Goal: Task Accomplishment & Management: Manage account settings

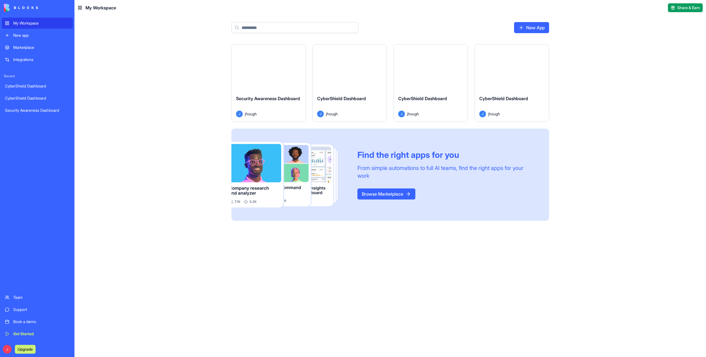
click at [323, 69] on div "Launch" at bounding box center [350, 67] width 74 height 46
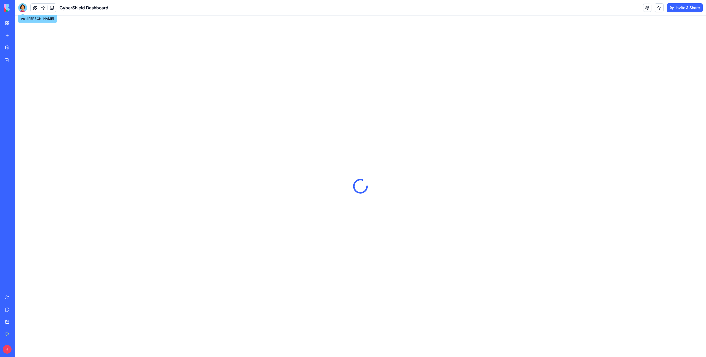
click at [25, 7] on div at bounding box center [22, 7] width 9 height 9
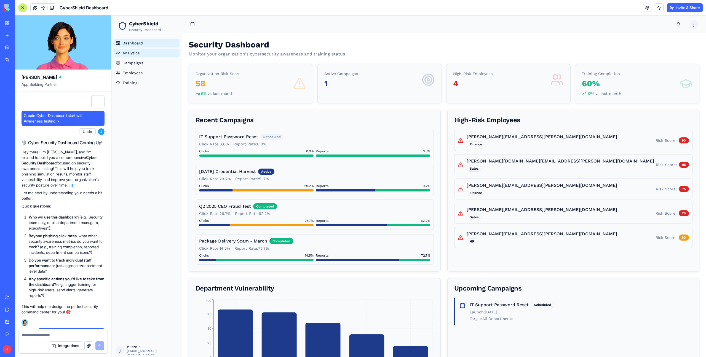
click at [140, 55] on link "Analytics" at bounding box center [147, 53] width 66 height 9
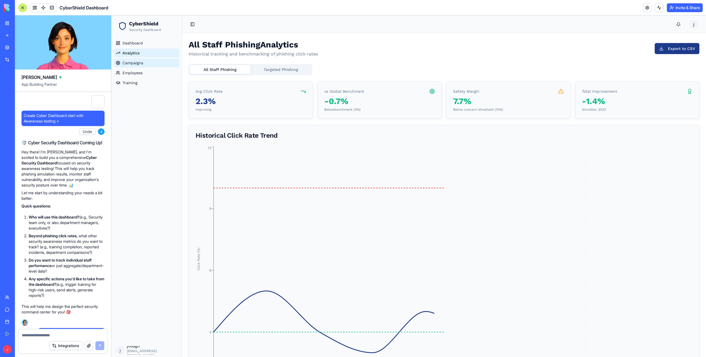
click at [143, 66] on link "Campaigns" at bounding box center [147, 62] width 66 height 9
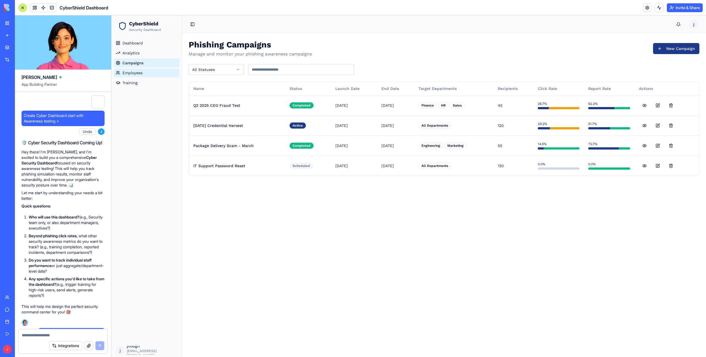
click at [142, 73] on span "Employees" at bounding box center [132, 73] width 20 height 6
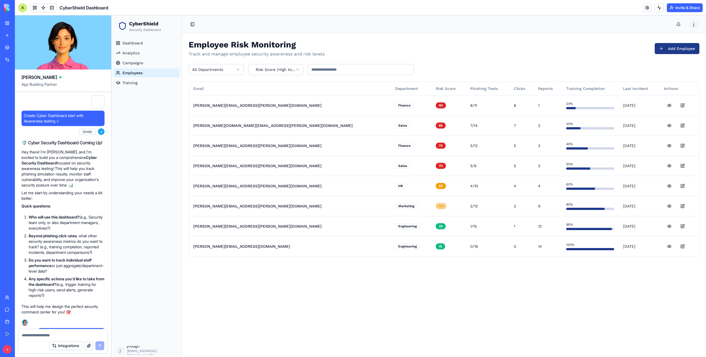
click at [141, 77] on ul "Dashboard Analytics Campaigns Employees Training" at bounding box center [147, 63] width 66 height 49
click at [7, 9] on img at bounding box center [21, 8] width 34 height 8
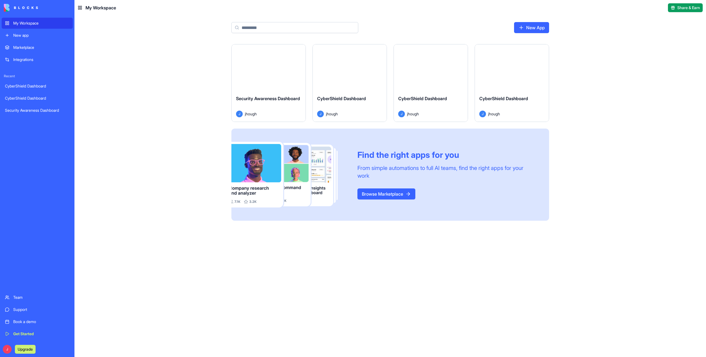
click at [542, 66] on div "Launch" at bounding box center [512, 67] width 74 height 46
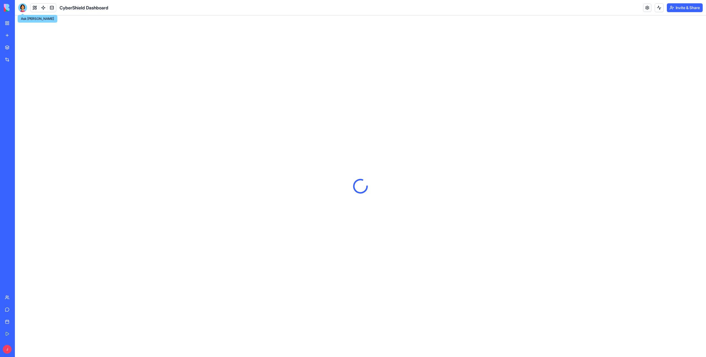
click at [25, 8] on div at bounding box center [22, 7] width 9 height 9
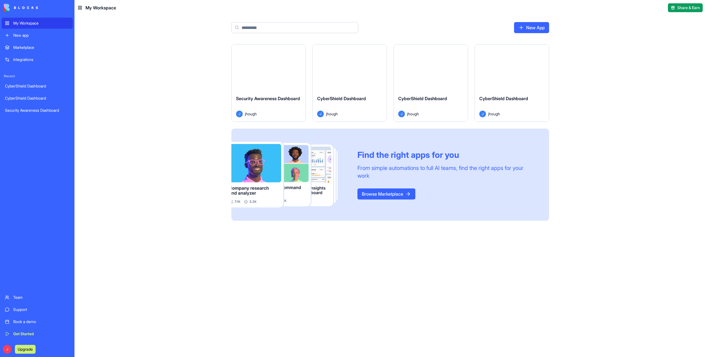
click at [244, 60] on div "Launch" at bounding box center [269, 67] width 74 height 46
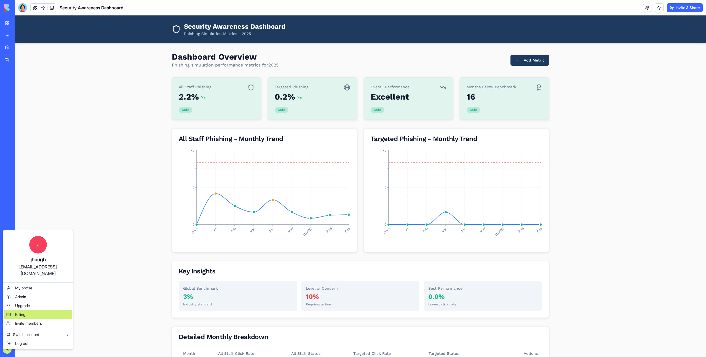
click at [43, 310] on div "Billing" at bounding box center [38, 314] width 68 height 9
